Goal: Task Accomplishment & Management: Use online tool/utility

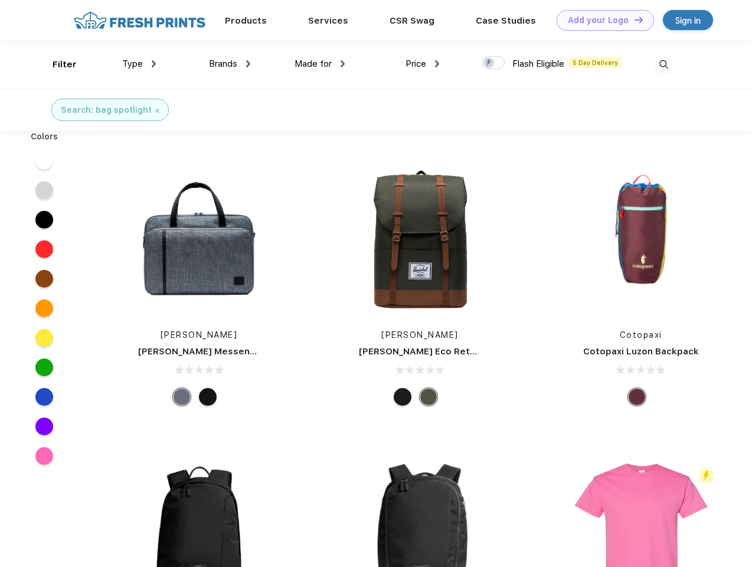
click at [601, 20] on link "Add your Logo Design Tool" at bounding box center [605, 20] width 97 height 21
click at [0, 0] on div "Design Tool" at bounding box center [0, 0] width 0 height 0
click at [634, 19] on link "Add your Logo Design Tool" at bounding box center [605, 20] width 97 height 21
click at [57, 64] on div "Filter" at bounding box center [65, 65] width 24 height 14
click at [139, 64] on span "Type" at bounding box center [132, 63] width 21 height 11
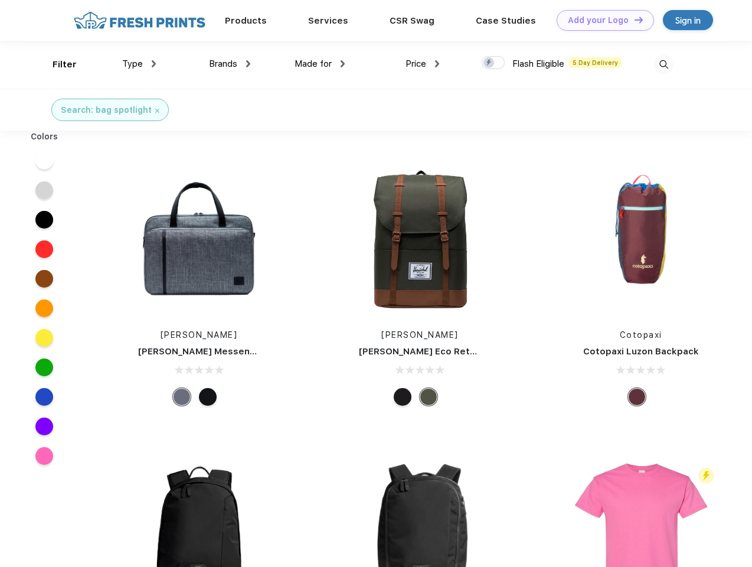
click at [230, 64] on span "Brands" at bounding box center [223, 63] width 28 height 11
click at [320, 64] on span "Made for" at bounding box center [313, 63] width 37 height 11
click at [423, 64] on span "Price" at bounding box center [416, 63] width 21 height 11
click at [494, 63] on div at bounding box center [493, 62] width 23 height 13
click at [489, 63] on input "checkbox" at bounding box center [486, 59] width 8 height 8
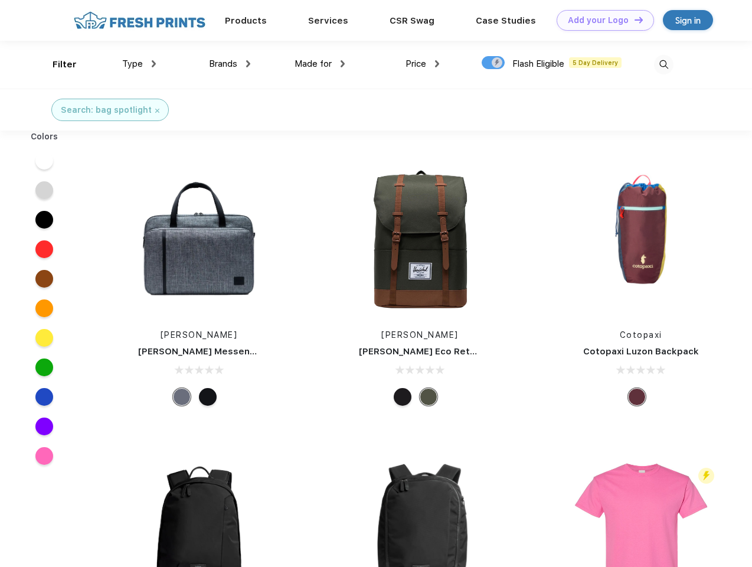
click at [664, 64] on img at bounding box center [663, 64] width 19 height 19
